Goal: Information Seeking & Learning: Learn about a topic

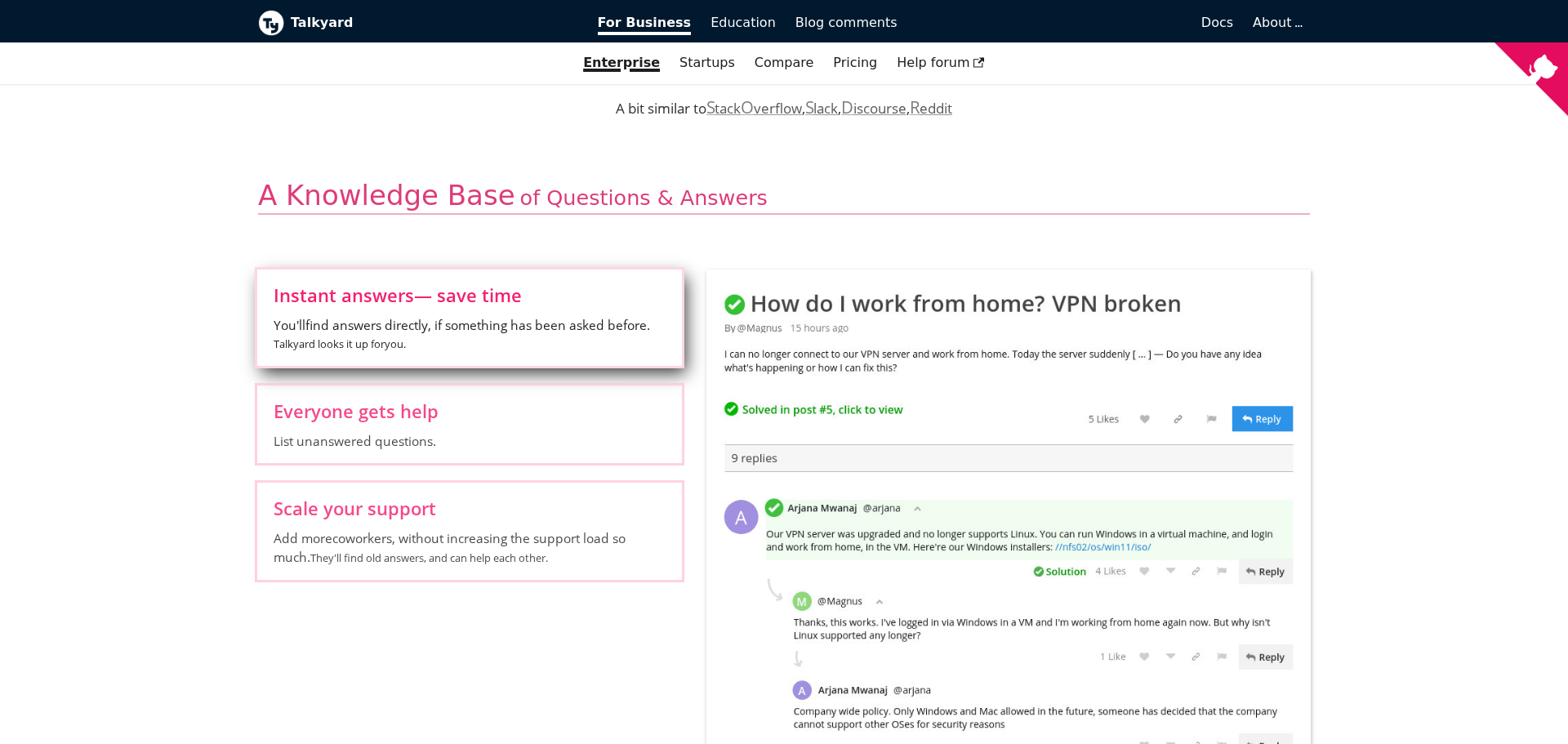
scroll to position [500, 0]
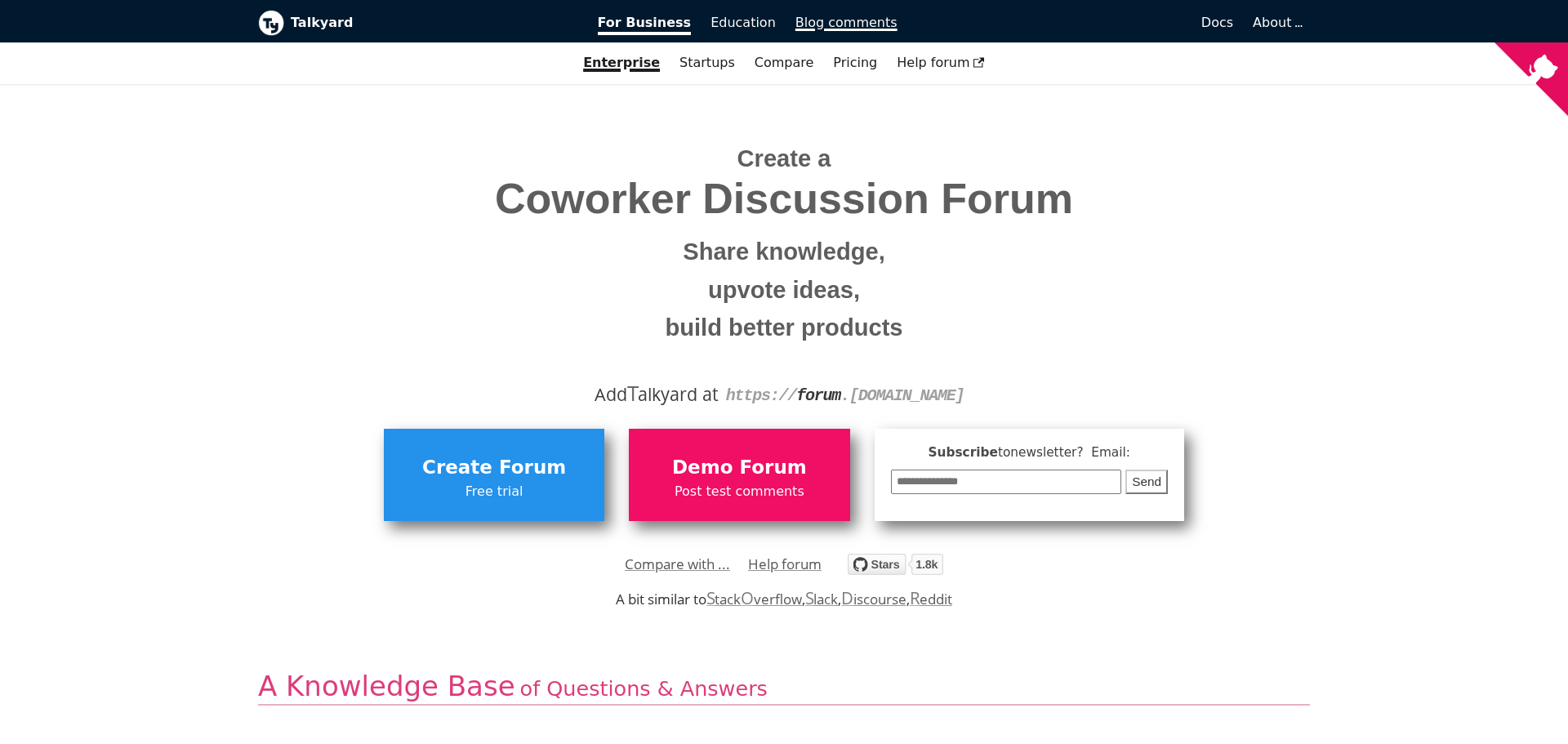
click at [817, 17] on span "Blog comments" at bounding box center [846, 23] width 102 height 16
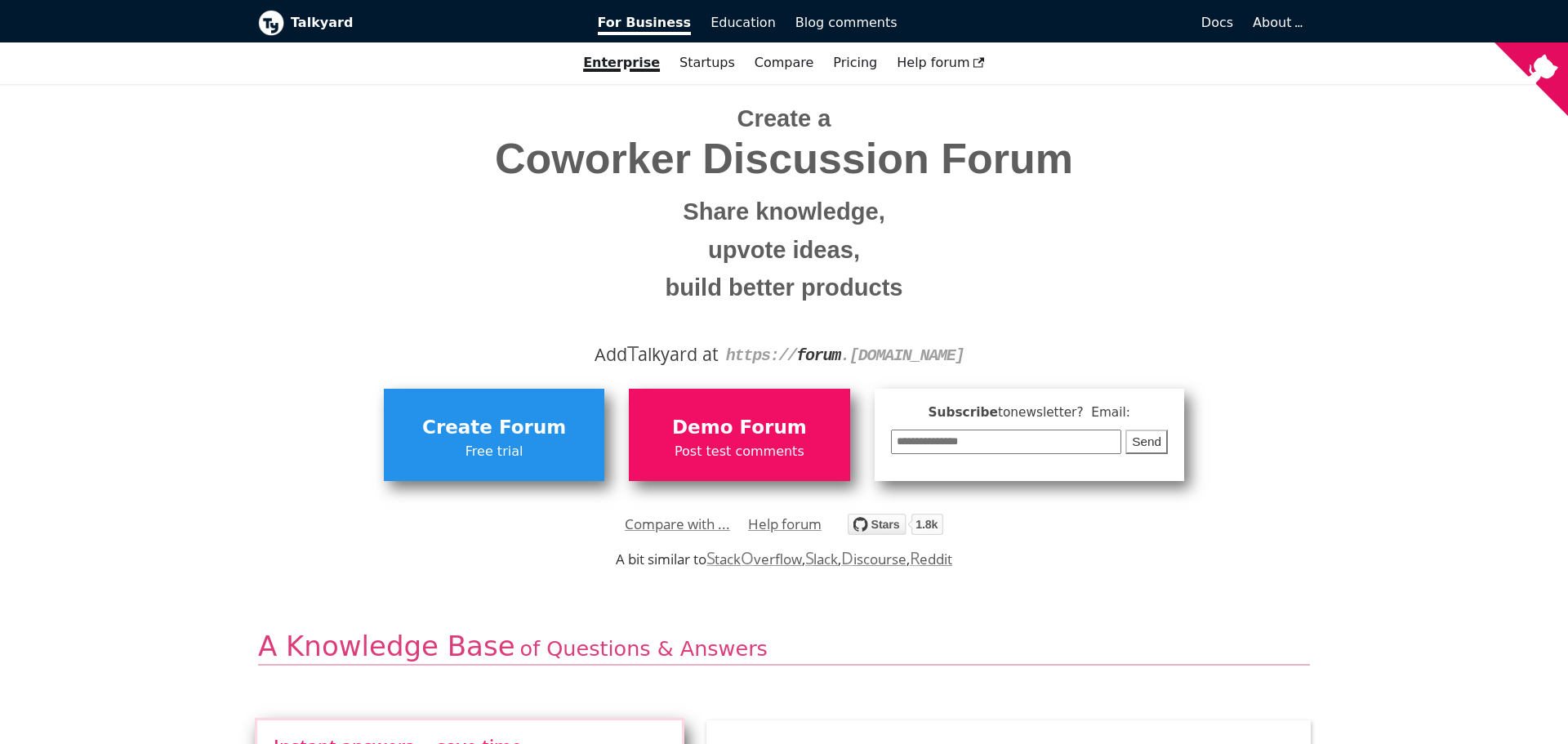
scroll to position [42, 0]
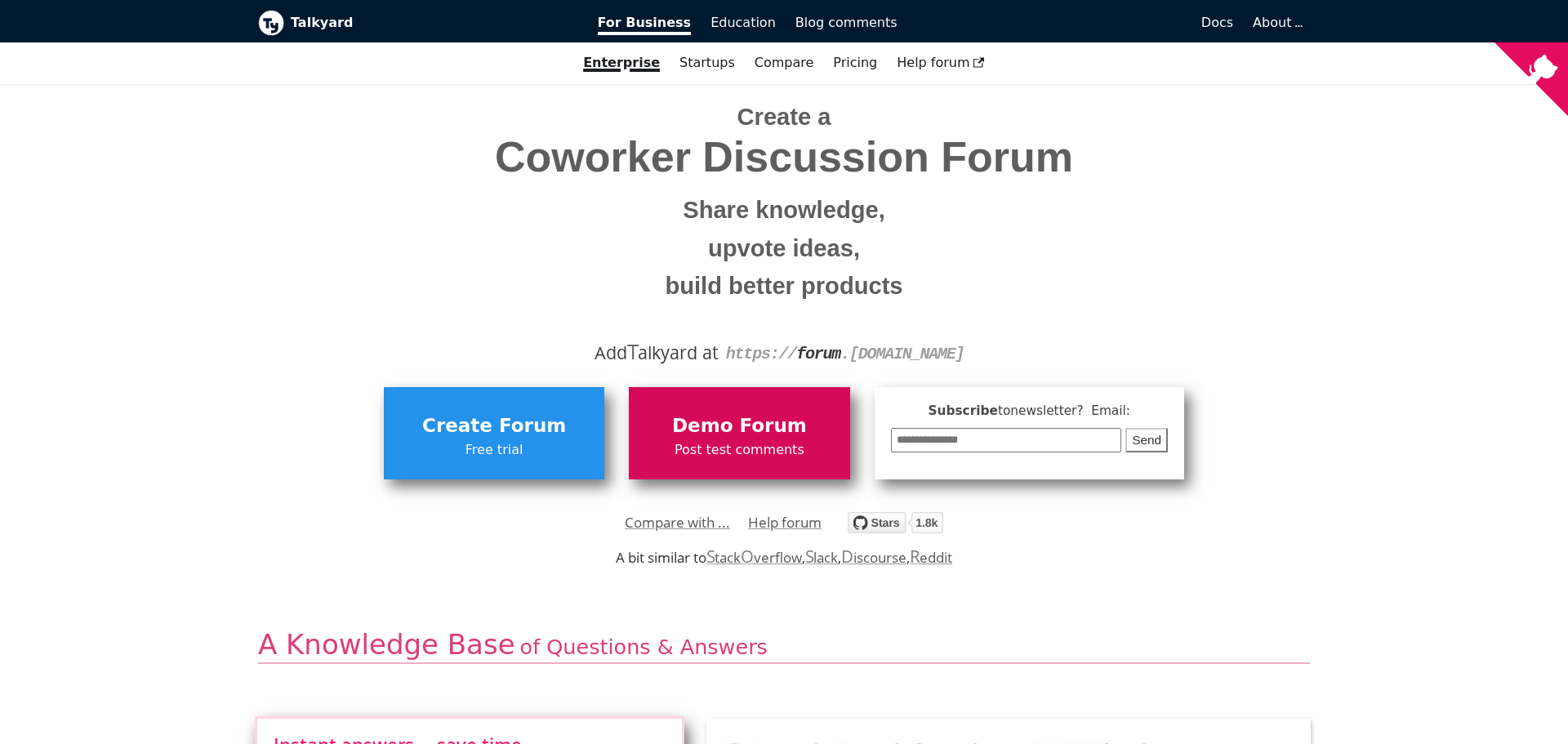
click at [730, 451] on span "Post test comments" at bounding box center [739, 449] width 205 height 21
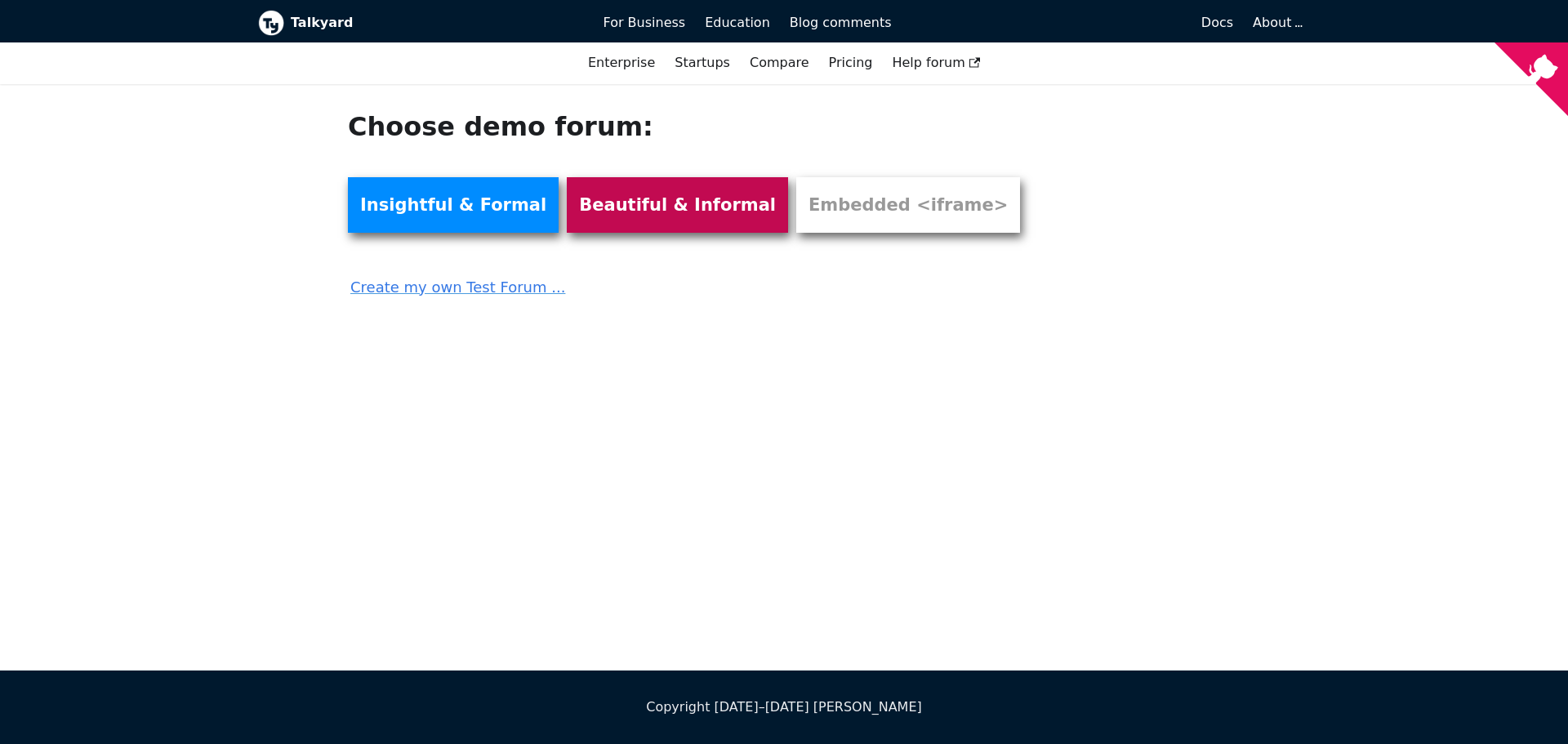
click at [662, 224] on link "Beautiful & Informal" at bounding box center [678, 206] width 222 height 56
